Goal: Information Seeking & Learning: Learn about a topic

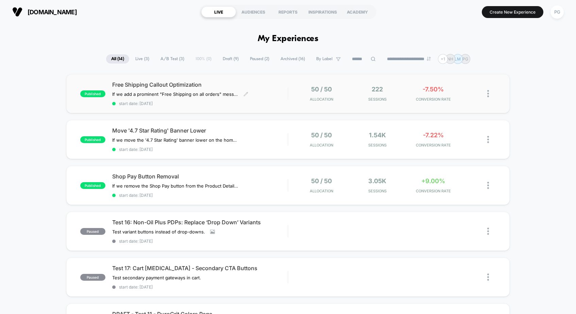
click at [245, 82] on span "Free Shipping Callout Optimization" at bounding box center [199, 84] width 175 height 7
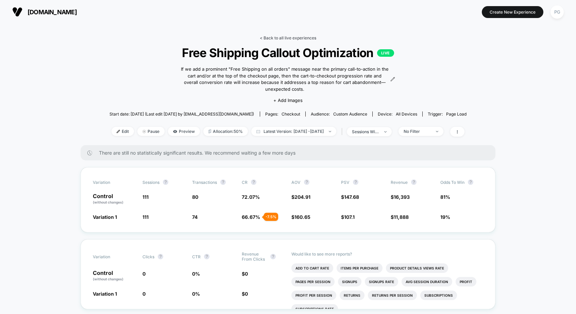
click at [275, 36] on link "< Back to all live experiences" at bounding box center [288, 37] width 56 height 5
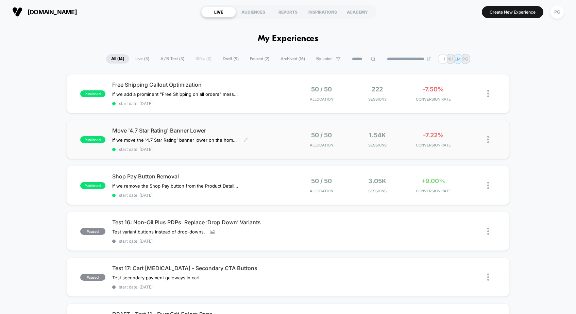
click at [277, 127] on span "Move '4.7 Star Rating' Banner Lower" at bounding box center [199, 130] width 175 height 7
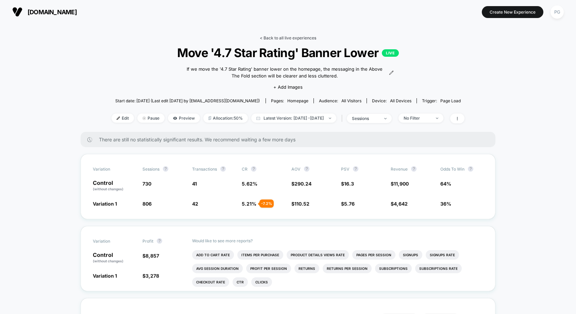
click at [280, 37] on link "< Back to all live experiences" at bounding box center [288, 37] width 56 height 5
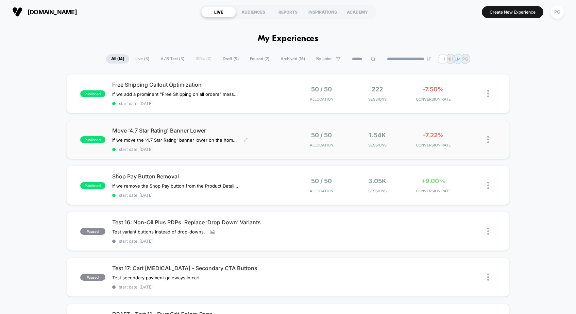
click at [246, 128] on span "Move '4.7 Star Rating' Banner Lower" at bounding box center [199, 130] width 175 height 7
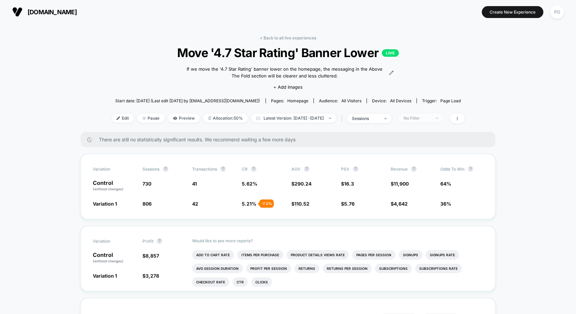
click at [431, 117] on div "No Filter" at bounding box center [417, 118] width 27 height 5
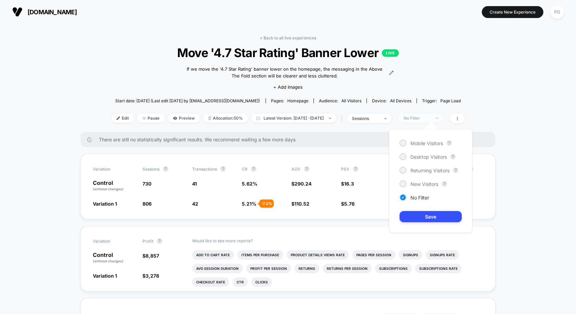
click at [431, 118] on div "No Filter" at bounding box center [417, 118] width 27 height 5
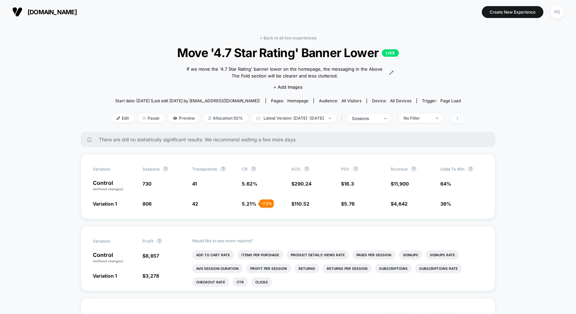
click at [459, 118] on icon at bounding box center [457, 119] width 4 height 4
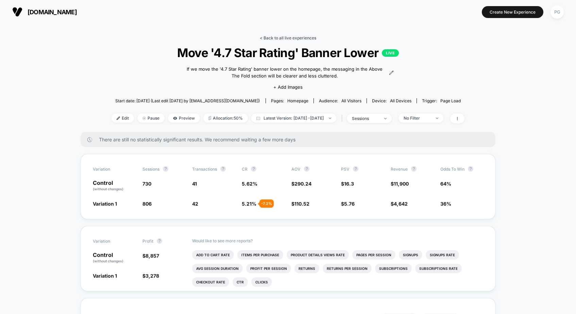
click at [297, 36] on link "< Back to all live experiences" at bounding box center [288, 37] width 56 height 5
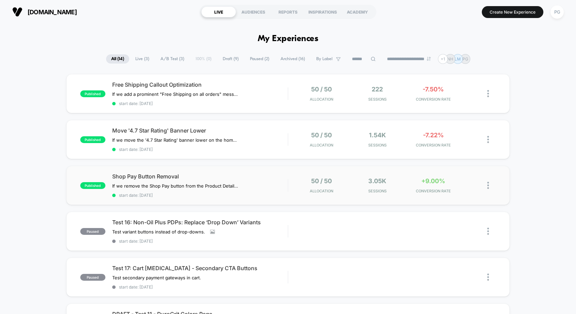
click at [262, 171] on div "published Shop Pay Button Removal If we remove the Shop Pay button from the Pro…" at bounding box center [287, 185] width 443 height 39
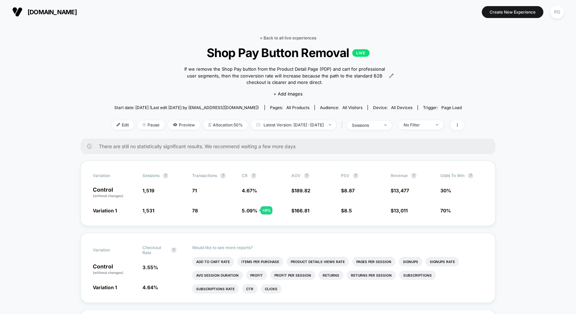
click at [283, 38] on link "< Back to all live experiences" at bounding box center [288, 37] width 56 height 5
